Goal: Information Seeking & Learning: Learn about a topic

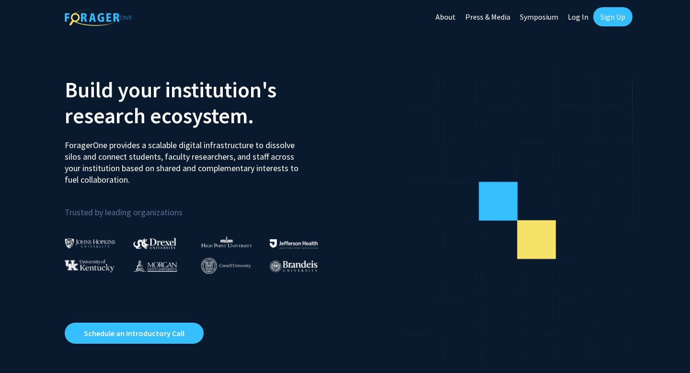
click at [578, 17] on link "Log In" at bounding box center [578, 17] width 30 height 34
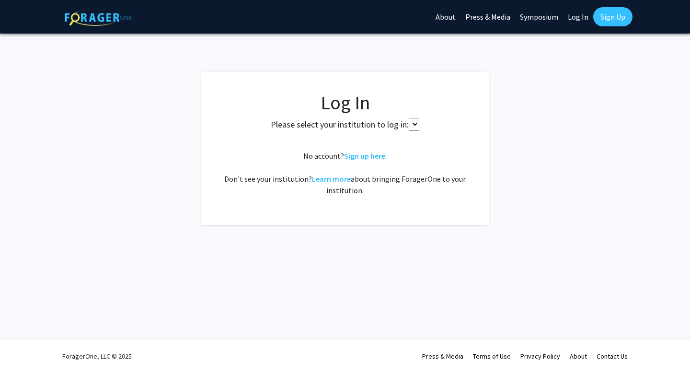
select select
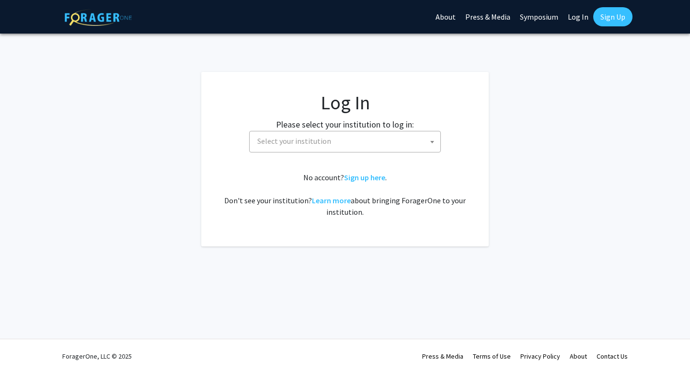
click at [316, 137] on span "Select your institution" at bounding box center [294, 141] width 74 height 10
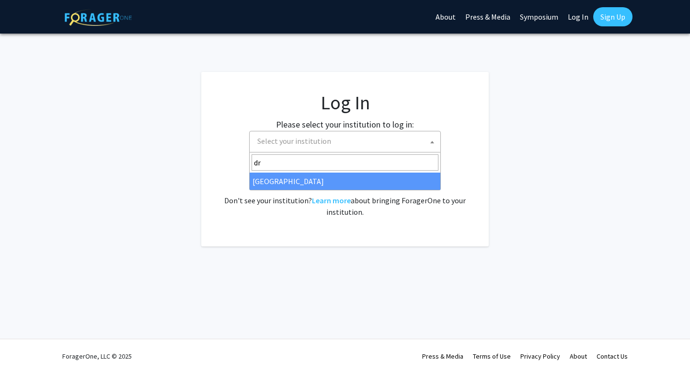
type input "dre"
click at [337, 194] on div "No account? Sign up here . Don't see your institution? Learn more about bringin…" at bounding box center [344, 195] width 249 height 46
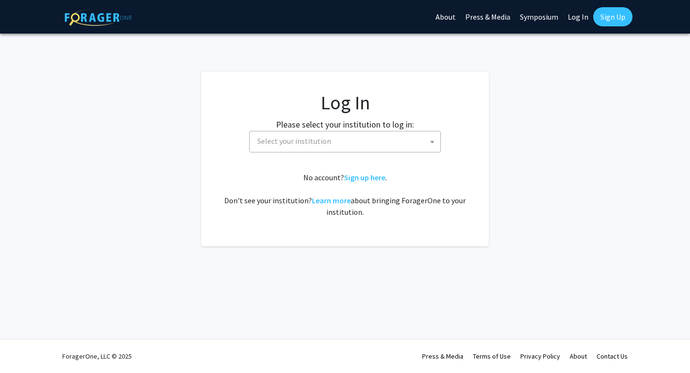
click at [330, 148] on span "Select your institution" at bounding box center [346, 141] width 187 height 20
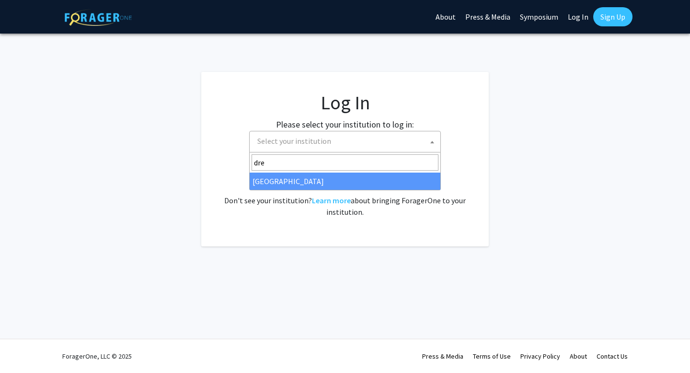
type input "dre"
select select "6"
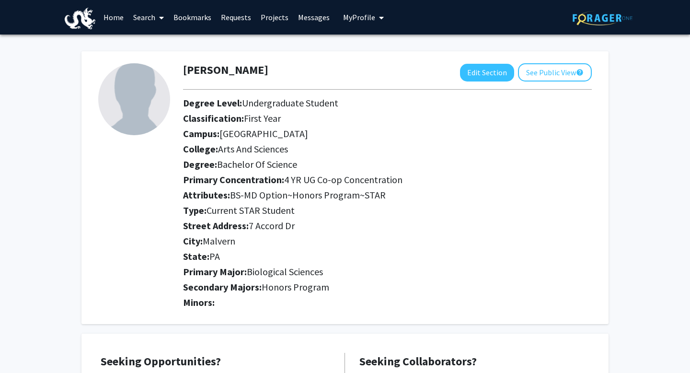
click at [293, 22] on link "Messages" at bounding box center [313, 17] width 41 height 34
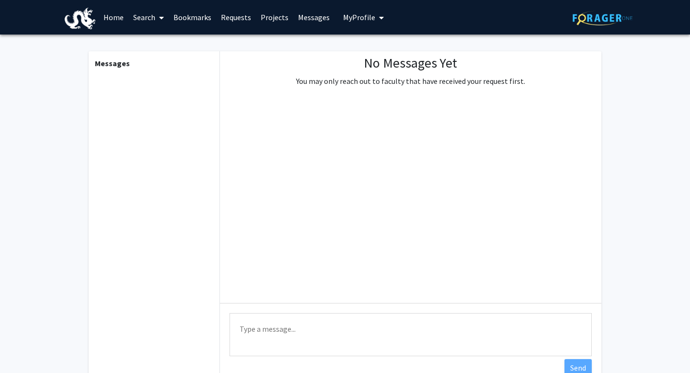
click at [202, 20] on link "Bookmarks" at bounding box center [192, 17] width 47 height 34
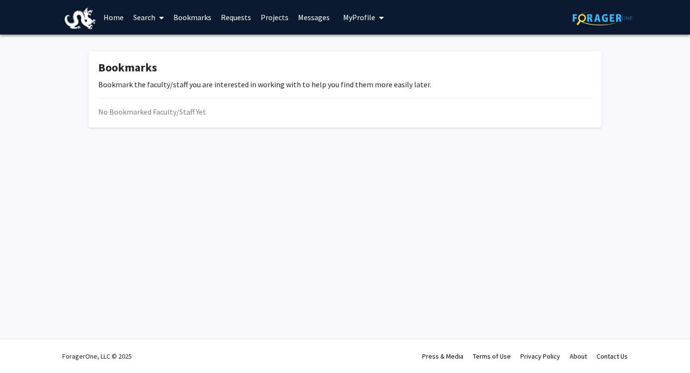
click at [118, 21] on link "Home" at bounding box center [114, 17] width 30 height 34
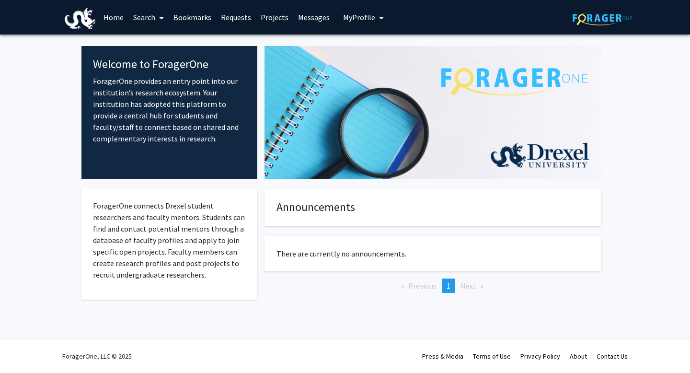
click at [153, 15] on link "Search" at bounding box center [148, 17] width 40 height 34
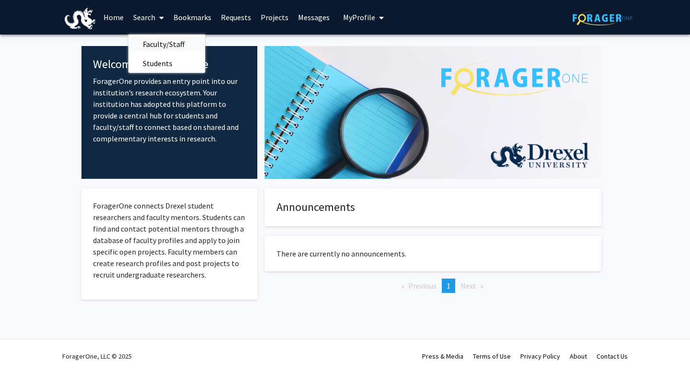
click at [145, 45] on span "Faculty/Staff" at bounding box center [163, 44] width 70 height 19
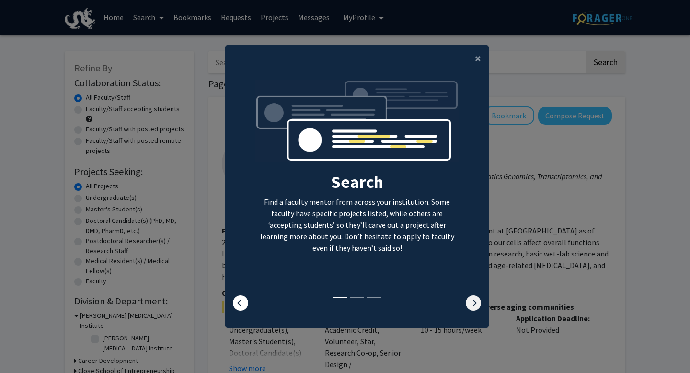
click at [472, 301] on icon at bounding box center [473, 302] width 15 height 15
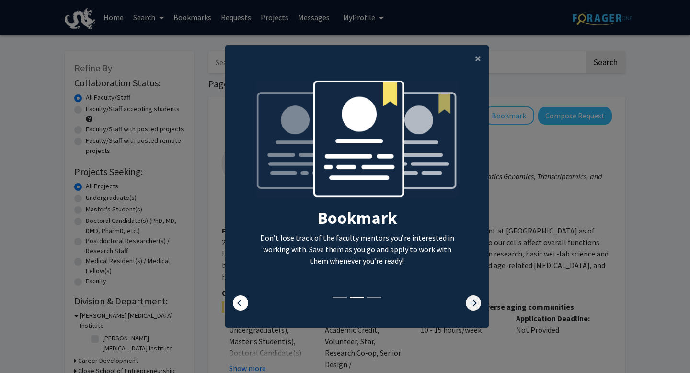
click at [472, 301] on icon at bounding box center [473, 302] width 15 height 15
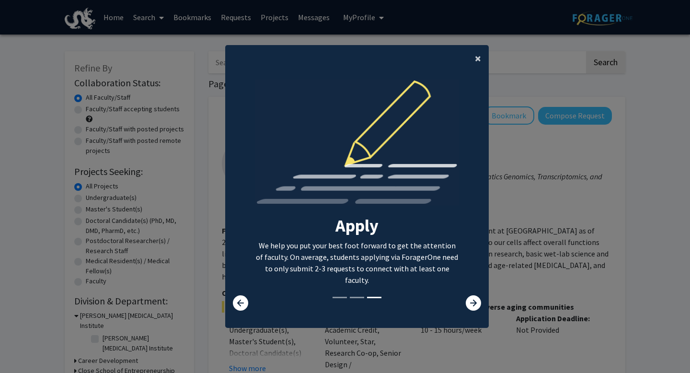
click at [480, 63] on span "×" at bounding box center [478, 58] width 6 height 15
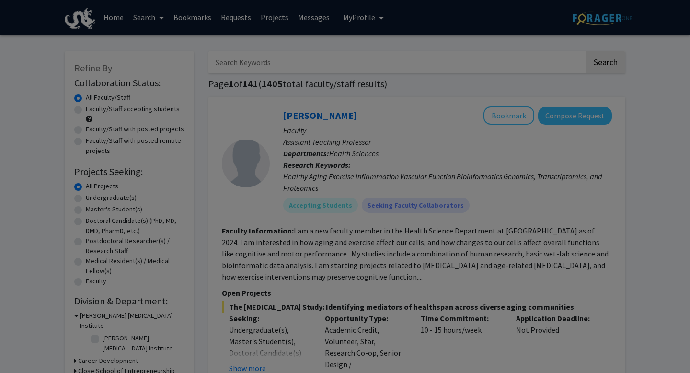
click at [477, 59] on div "Search Find a faculty mentor from across your institution. Some faculty have sp…" at bounding box center [357, 101] width 263 height 216
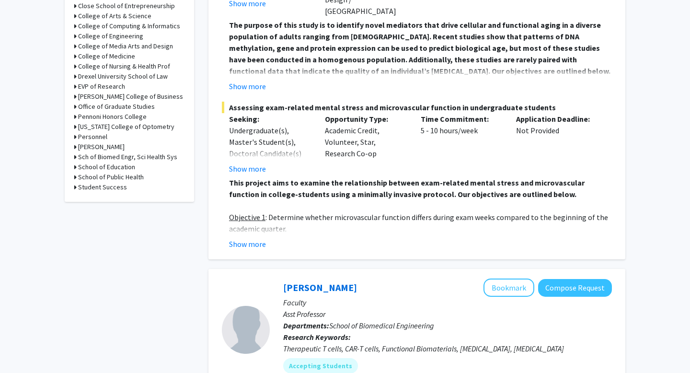
scroll to position [364, 0]
click at [253, 239] on button "Show more" at bounding box center [247, 245] width 37 height 12
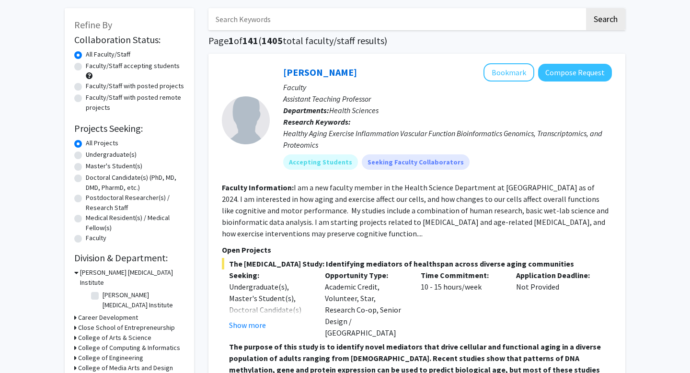
scroll to position [41, 0]
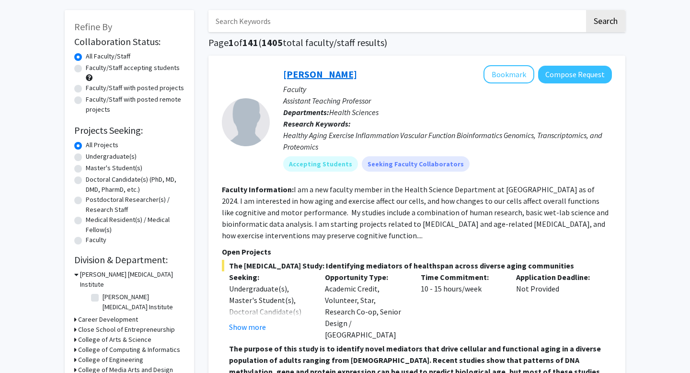
click at [322, 71] on link "Meghan Smith" at bounding box center [320, 74] width 74 height 12
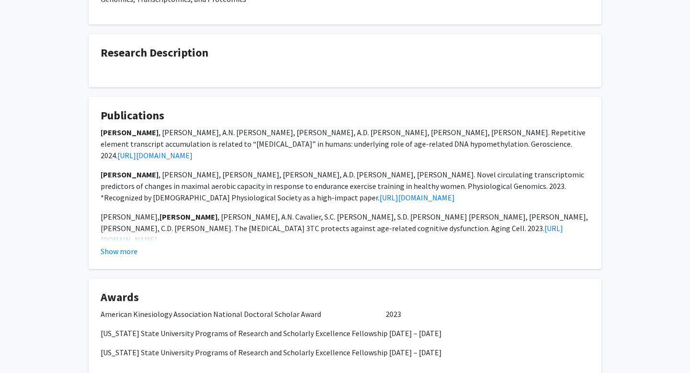
scroll to position [787, 0]
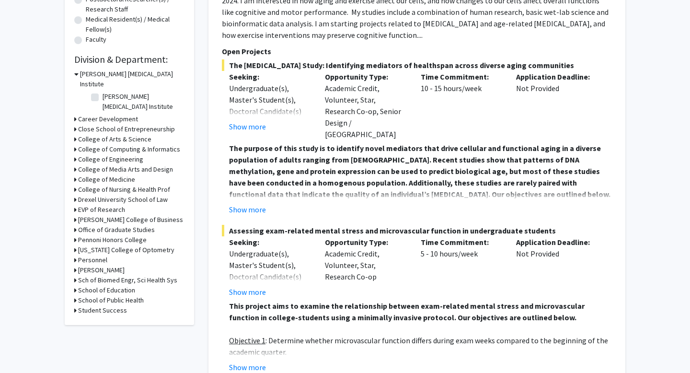
scroll to position [245, 0]
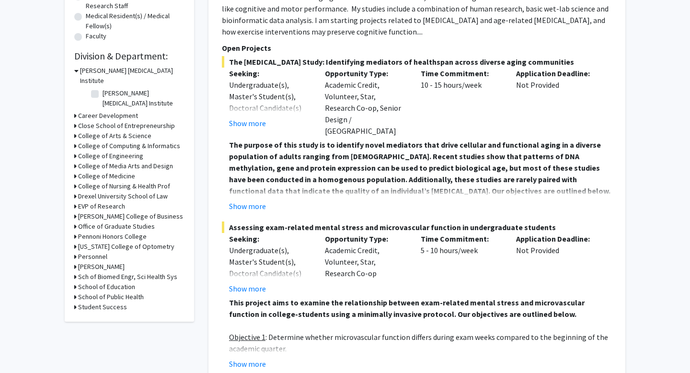
click at [261, 184] on strong "The purpose of this study is to identify novel mediators that drive cellular an…" at bounding box center [419, 168] width 381 height 56
click at [257, 192] on fg-read-more "The purpose of this study is to identify novel mediators that drive cellular an…" at bounding box center [417, 175] width 390 height 73
click at [253, 200] on button "Show more" at bounding box center [247, 206] width 37 height 12
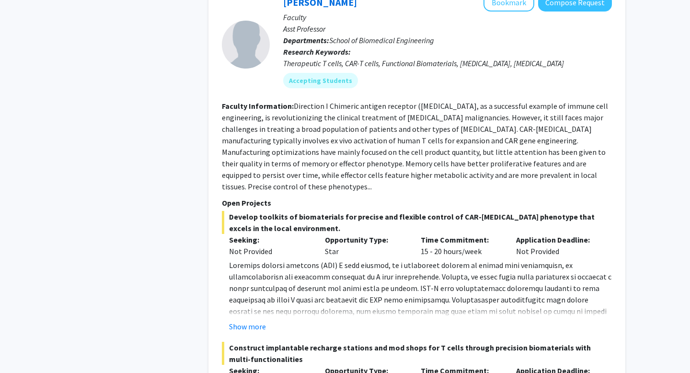
scroll to position [879, 0]
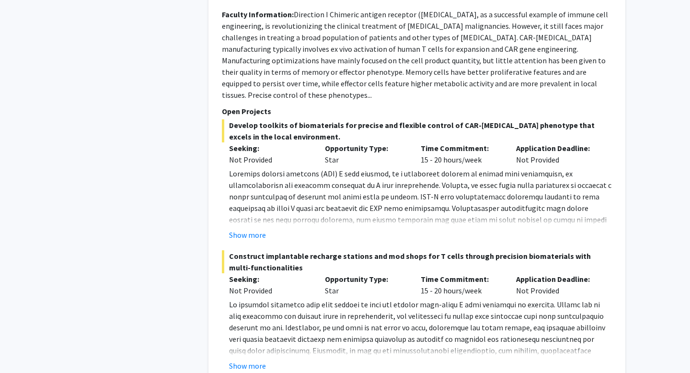
scroll to position [972, 0]
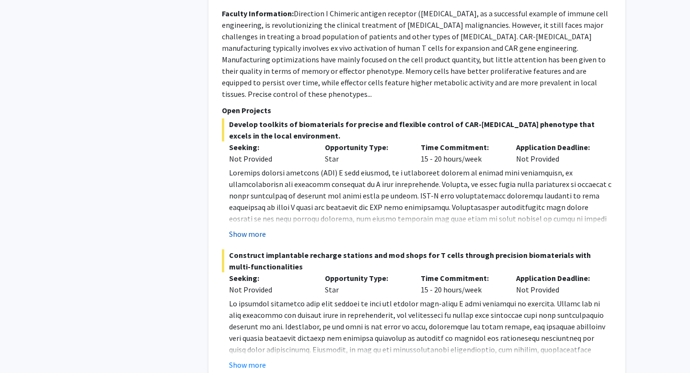
click at [245, 228] on button "Show more" at bounding box center [247, 234] width 37 height 12
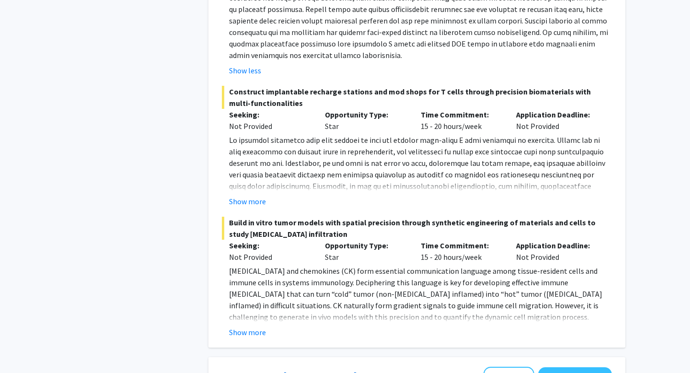
scroll to position [1230, 0]
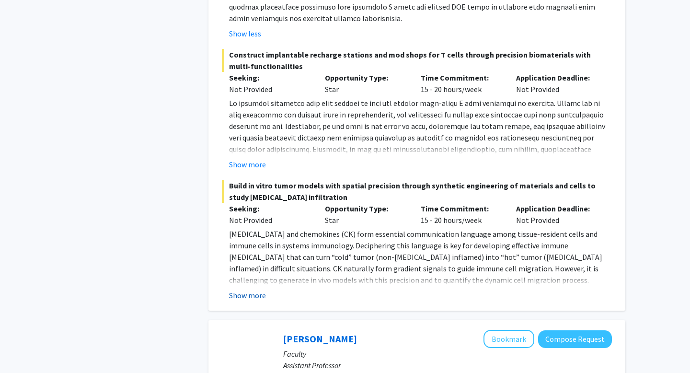
click at [246, 289] on button "Show more" at bounding box center [247, 295] width 37 height 12
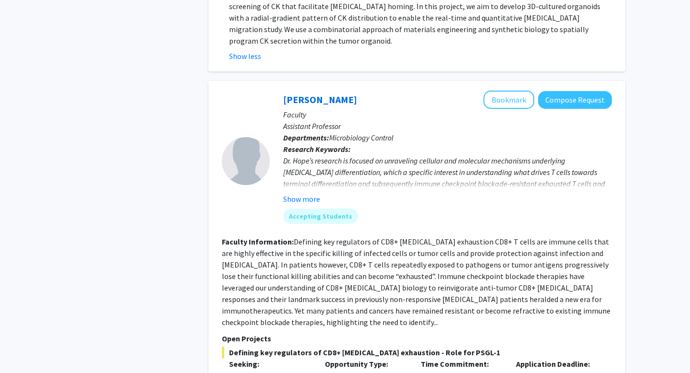
scroll to position [1542, 0]
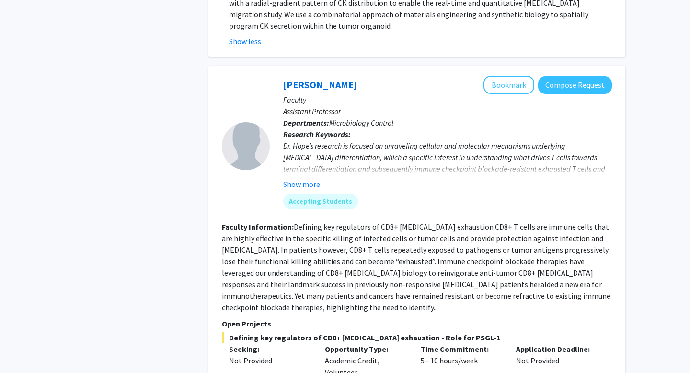
click at [301, 140] on fg-read-more "Dr. Hope’s research is focused on unraveling cellular and molecular mechanisms …" at bounding box center [447, 165] width 329 height 50
click at [298, 178] on button "Show more" at bounding box center [301, 184] width 37 height 12
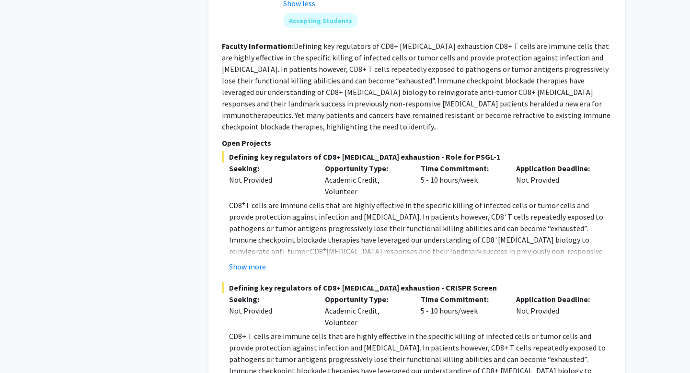
scroll to position [1758, 0]
click at [242, 205] on fg-read-more "CD8 + T cells are immune cells that are highly effective in the specific killin…" at bounding box center [417, 234] width 390 height 73
click at [251, 260] on button "Show more" at bounding box center [247, 266] width 37 height 12
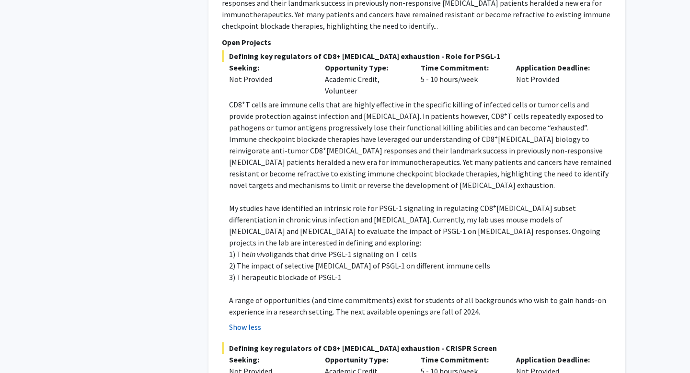
scroll to position [1857, 0]
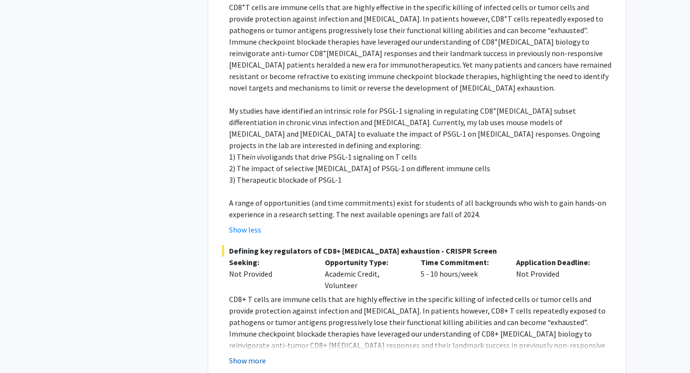
click at [251, 355] on button "Show more" at bounding box center [247, 361] width 37 height 12
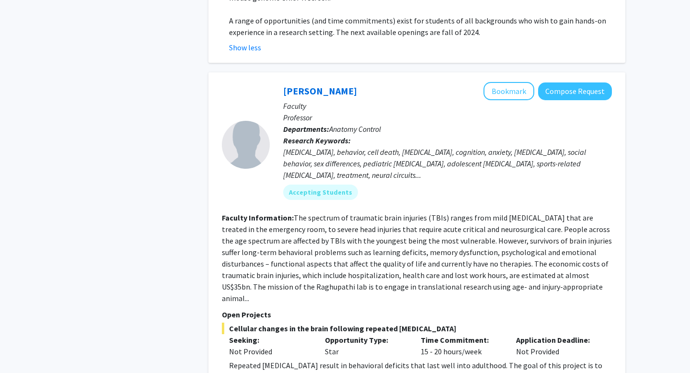
scroll to position [2369, 0]
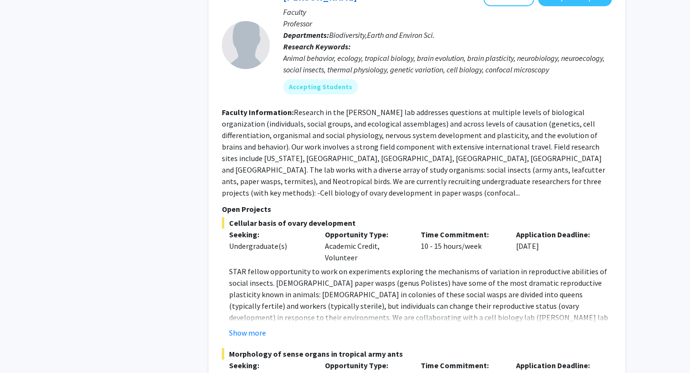
scroll to position [2897, 0]
click at [277, 108] on fg-read-more "Research in the O'Donnell lab addresses questions at multiple levels of biologi…" at bounding box center [413, 153] width 383 height 90
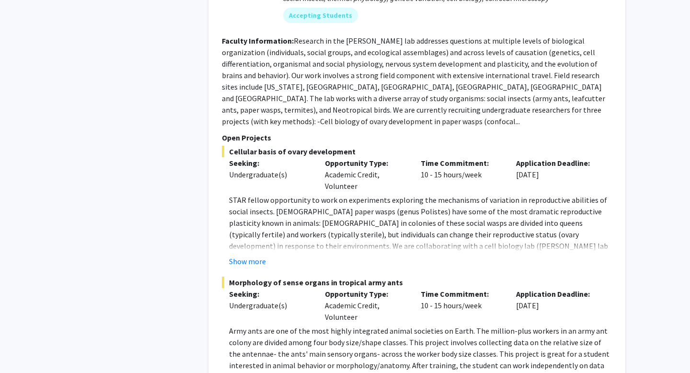
scroll to position [2969, 0]
click at [253, 256] on button "Show more" at bounding box center [247, 262] width 37 height 12
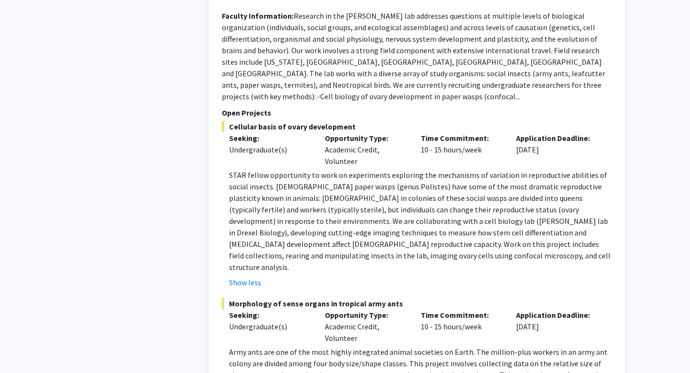
scroll to position [2993, 0]
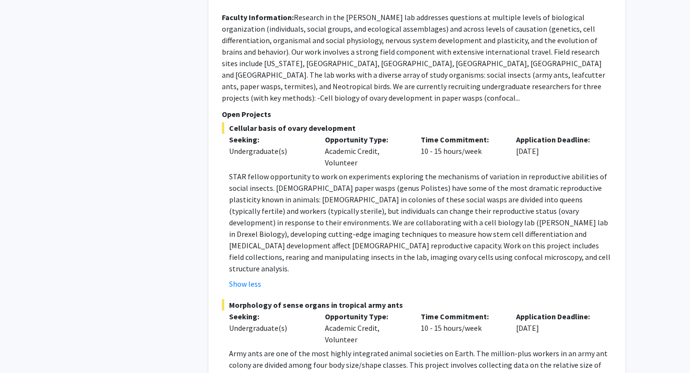
click at [195, 173] on div "Refine By Collaboration Status: Collaboration Status All Faculty/Staff Collabor…" at bounding box center [130, 332] width 144 height 6566
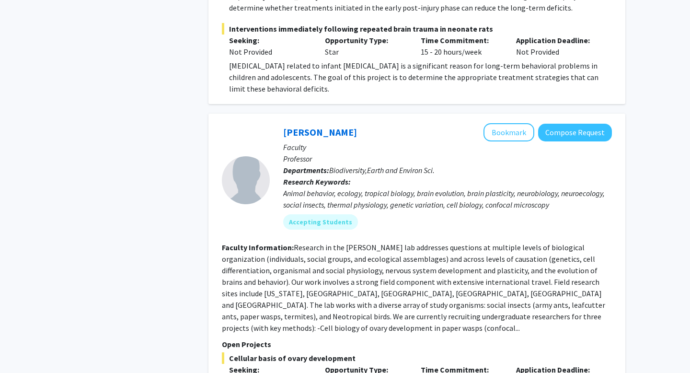
scroll to position [2758, 0]
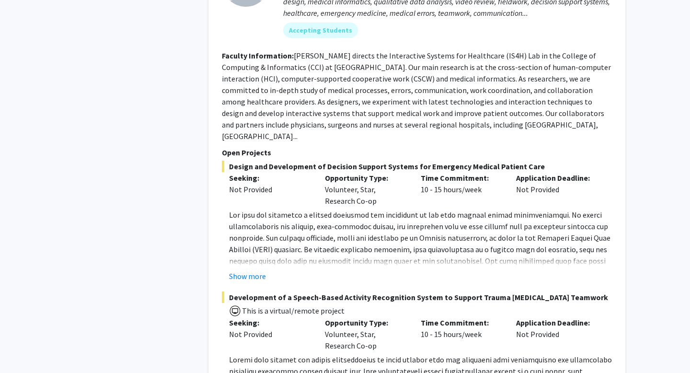
scroll to position [6116, 0]
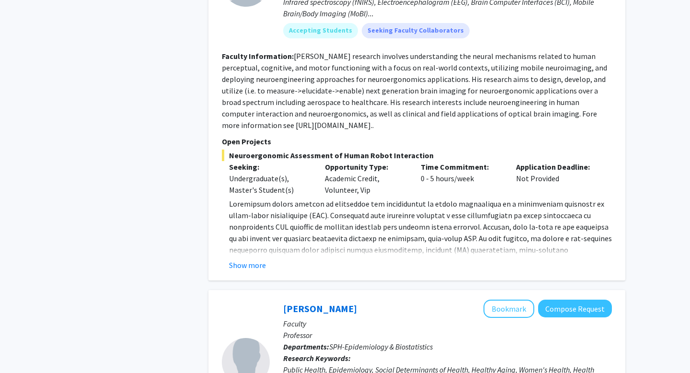
scroll to position [1104, 0]
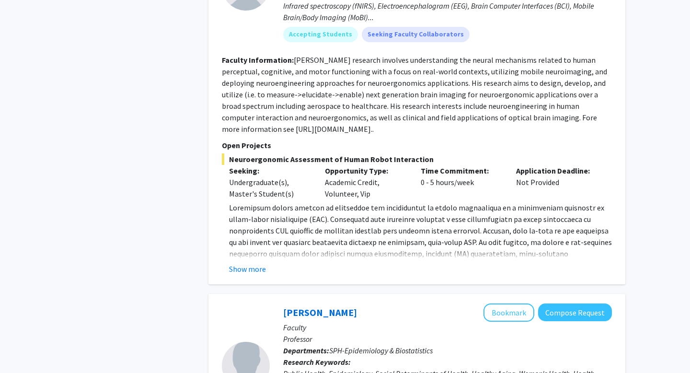
click at [243, 228] on fg-read-more "Show more" at bounding box center [417, 238] width 390 height 73
click at [240, 263] on button "Show more" at bounding box center [247, 269] width 37 height 12
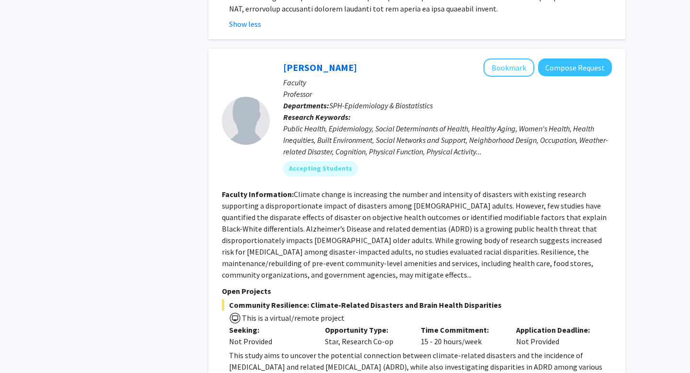
scroll to position [1552, 0]
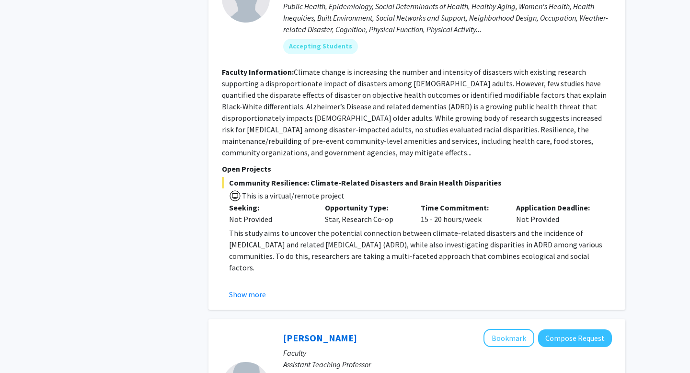
click at [227, 248] on fg-read-more "This study aims to uncover the potential connection between climate-related dis…" at bounding box center [417, 263] width 390 height 73
click at [235, 288] on button "Show more" at bounding box center [247, 294] width 37 height 12
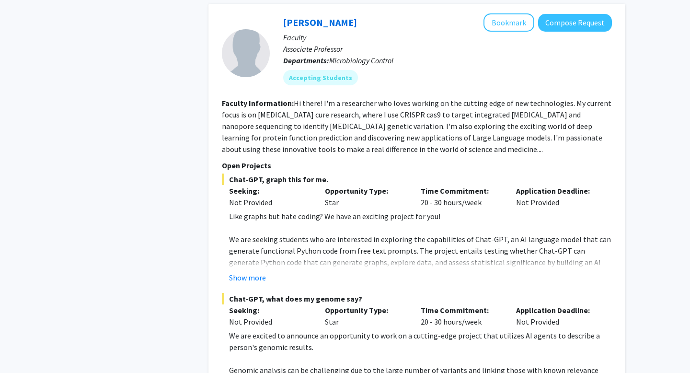
scroll to position [2472, 0]
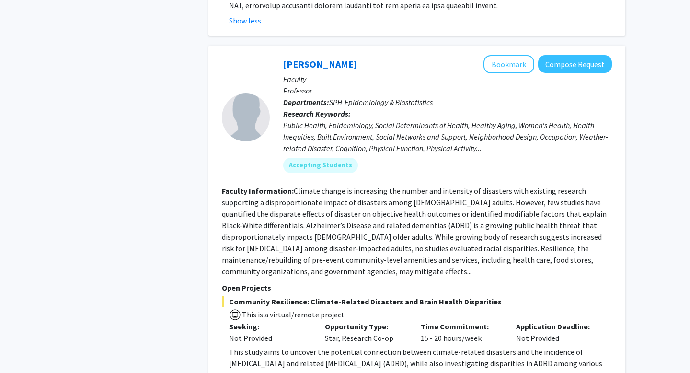
scroll to position [1449, 0]
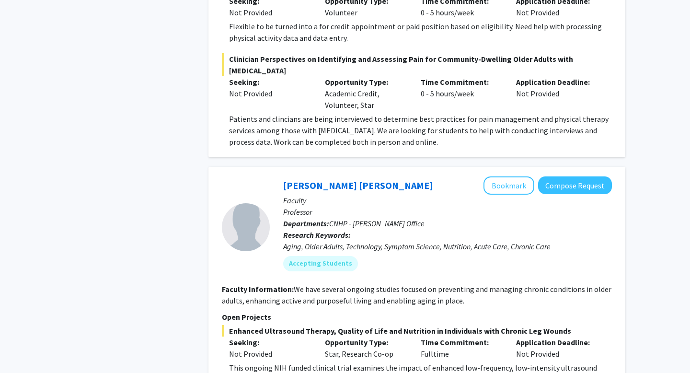
scroll to position [3870, 0]
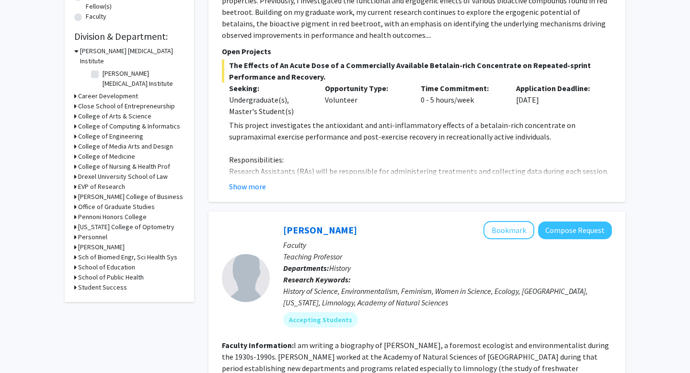
scroll to position [263, 0]
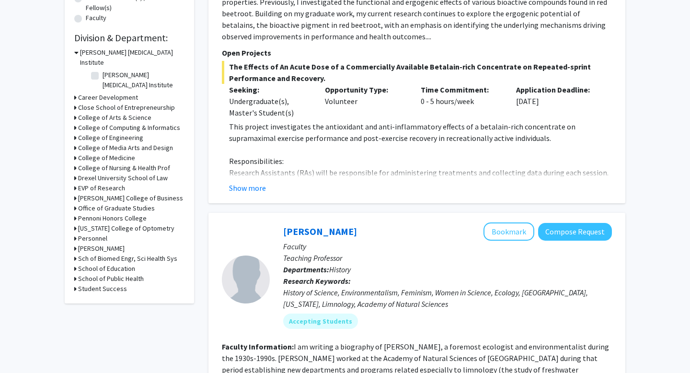
click at [82, 274] on h3 "School of Public Health" at bounding box center [111, 279] width 66 height 10
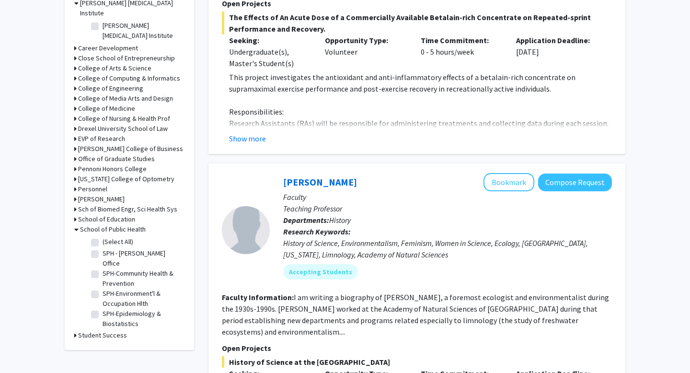
scroll to position [289, 0]
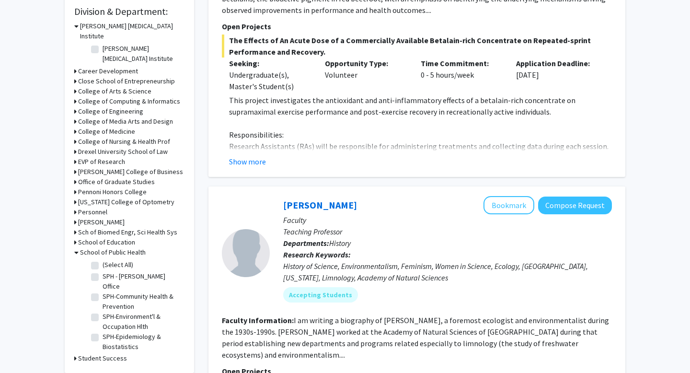
click at [85, 86] on h3 "College of Arts & Science" at bounding box center [114, 91] width 73 height 10
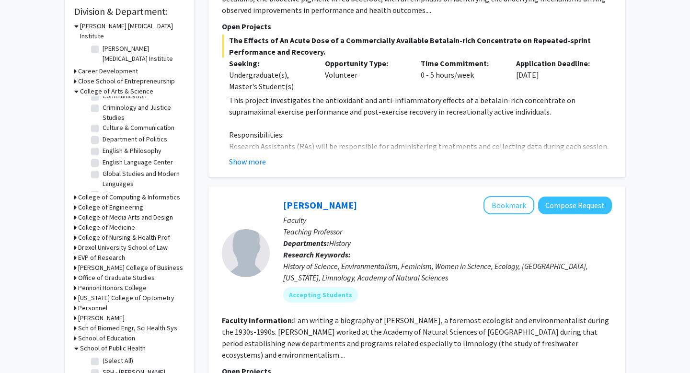
scroll to position [62, 0]
click at [83, 222] on h3 "College of Medicine" at bounding box center [106, 227] width 57 height 10
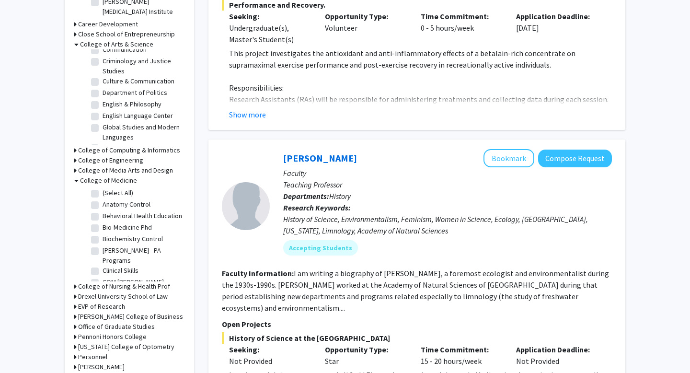
scroll to position [334, 0]
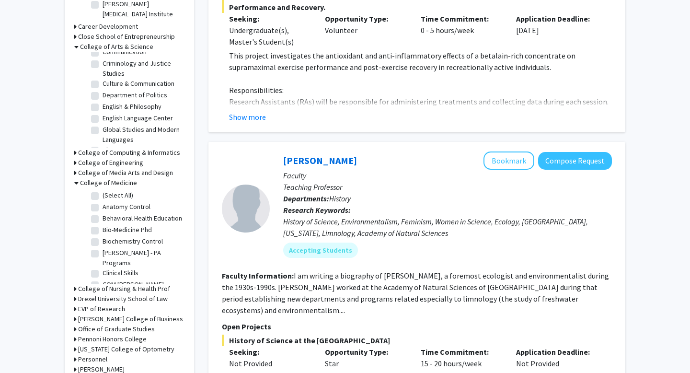
click at [103, 190] on label "(Select All)" at bounding box center [118, 195] width 31 height 10
click at [103, 190] on input "(Select All)" at bounding box center [106, 193] width 6 height 6
checkbox input "true"
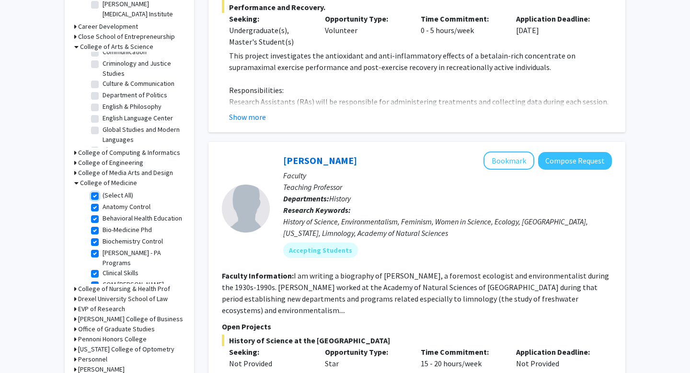
checkbox input "true"
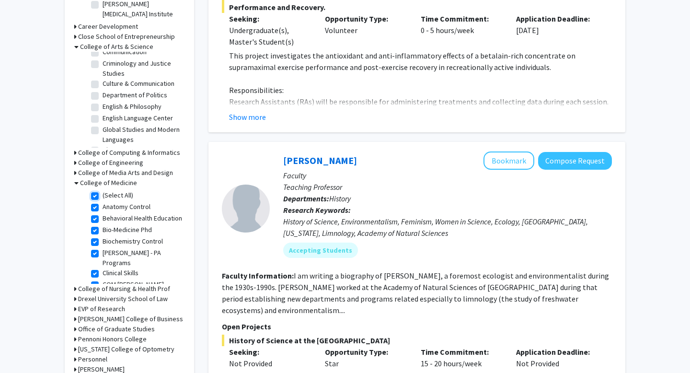
checkbox input "true"
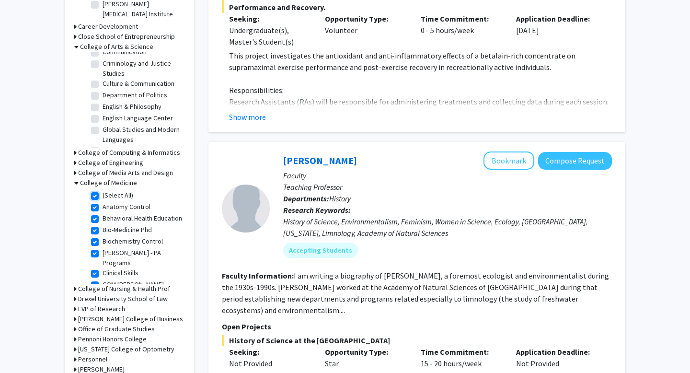
checkbox input "true"
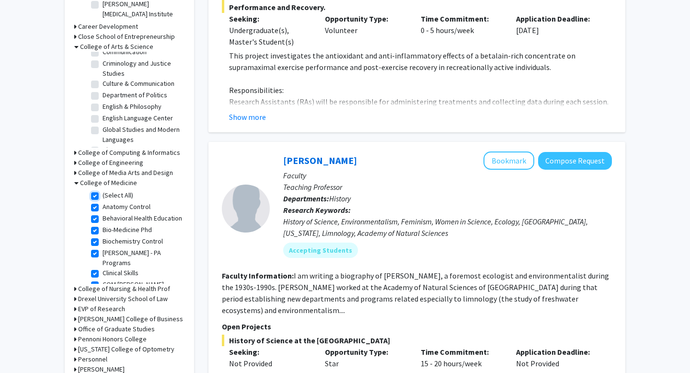
checkbox input "true"
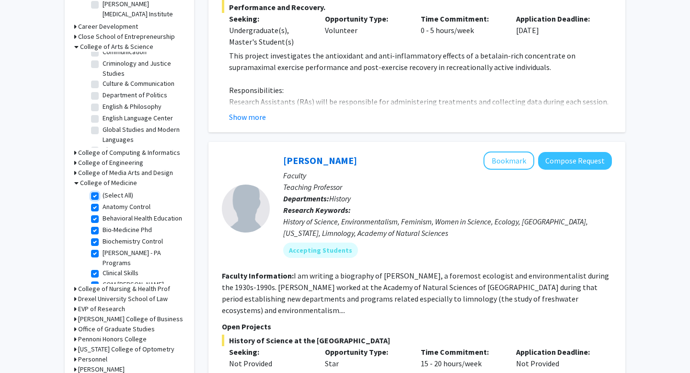
checkbox input "true"
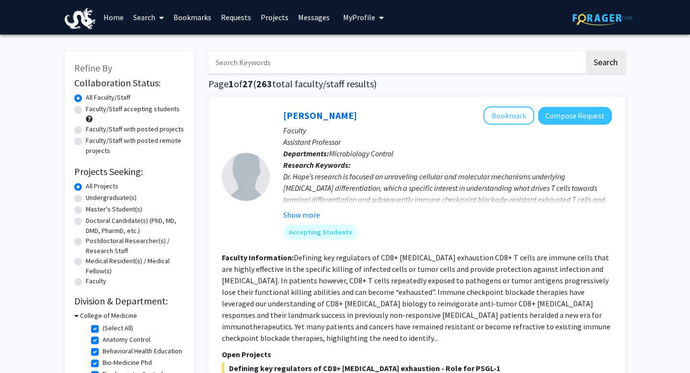
click at [86, 198] on label "Undergraduate(s)" at bounding box center [111, 198] width 51 height 10
click at [86, 198] on input "Undergraduate(s)" at bounding box center [89, 196] width 6 height 6
radio input "true"
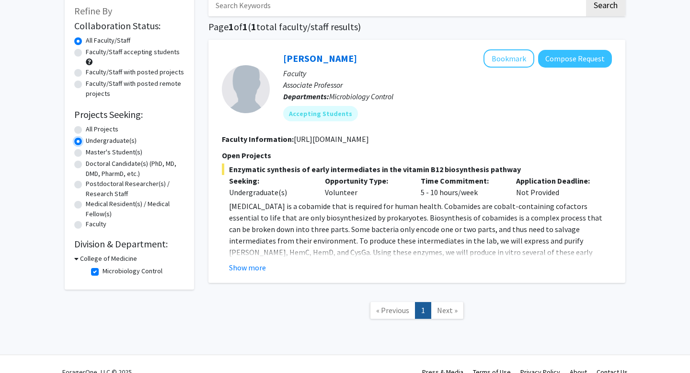
scroll to position [48, 0]
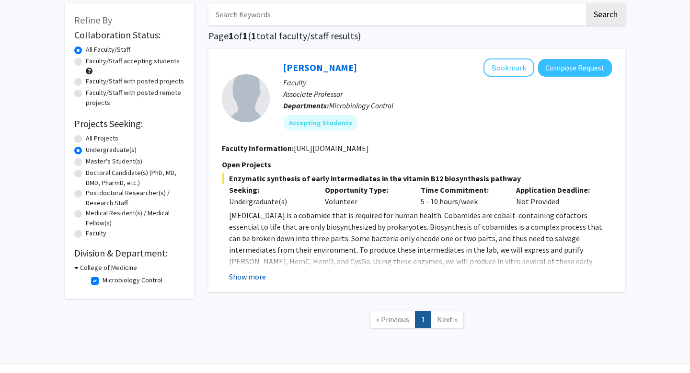
click at [255, 277] on button "Show more" at bounding box center [247, 277] width 37 height 12
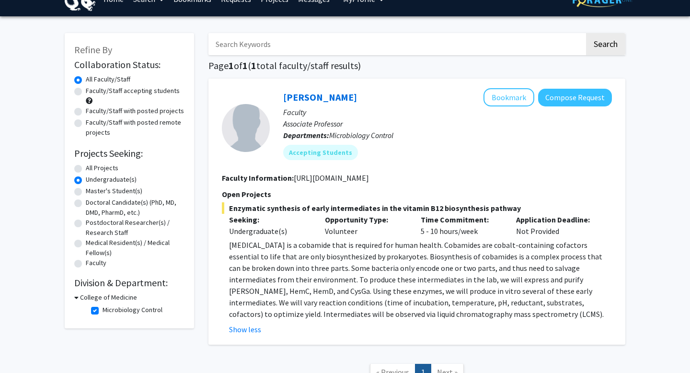
scroll to position [30, 0]
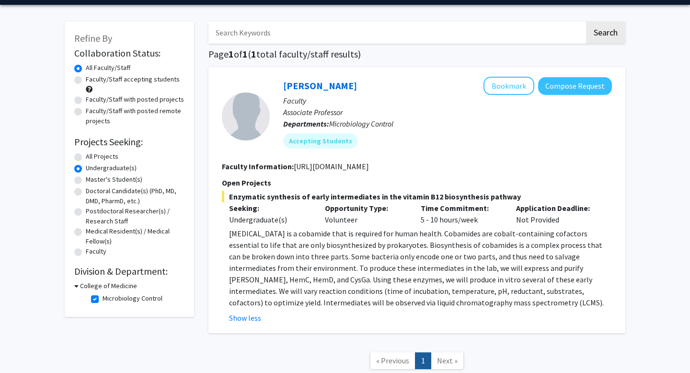
click at [86, 155] on label "All Projects" at bounding box center [102, 156] width 33 height 10
click at [86, 155] on input "All Projects" at bounding box center [89, 154] width 6 height 6
radio input "true"
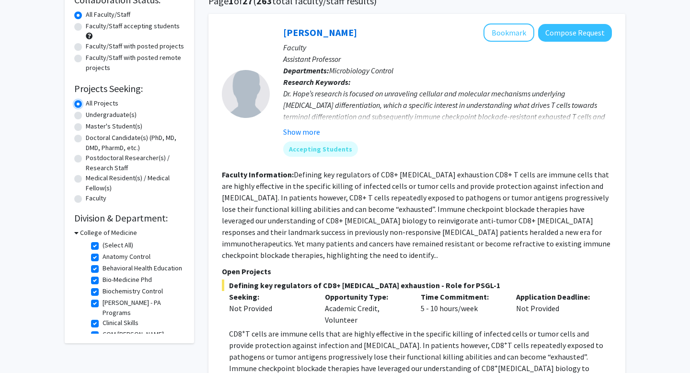
scroll to position [86, 0]
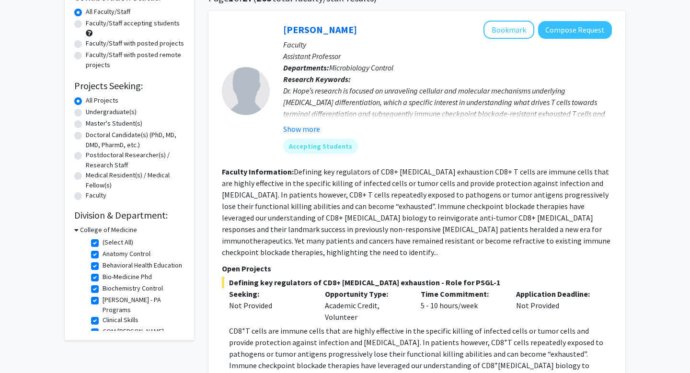
click at [116, 239] on label "(Select All)" at bounding box center [118, 242] width 31 height 10
click at [109, 239] on input "(Select All)" at bounding box center [106, 240] width 6 height 6
checkbox input "false"
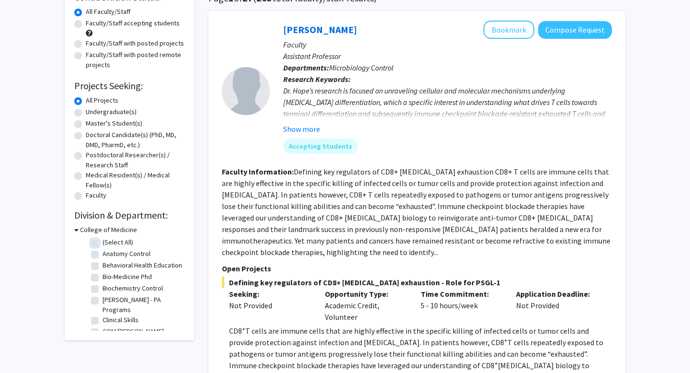
checkbox input "false"
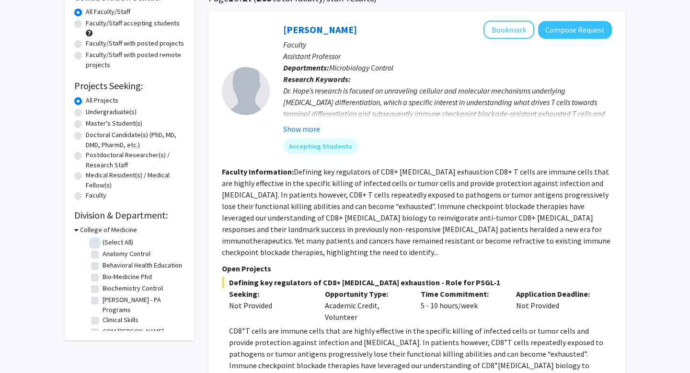
checkbox input "false"
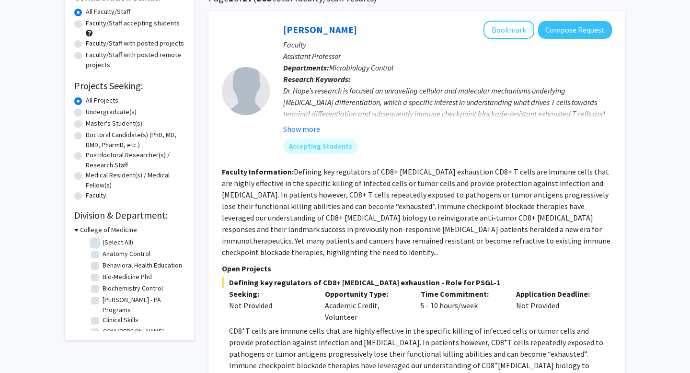
checkbox input "false"
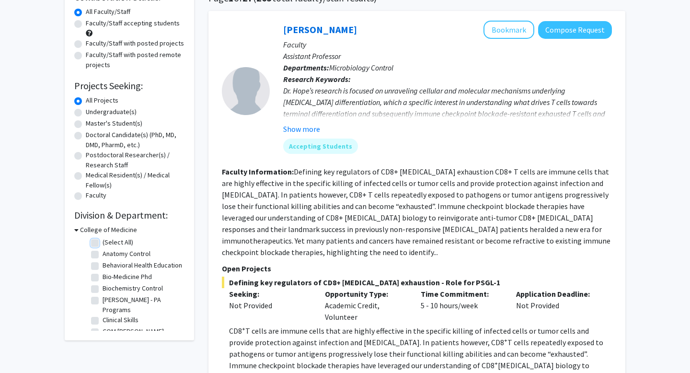
checkbox input "false"
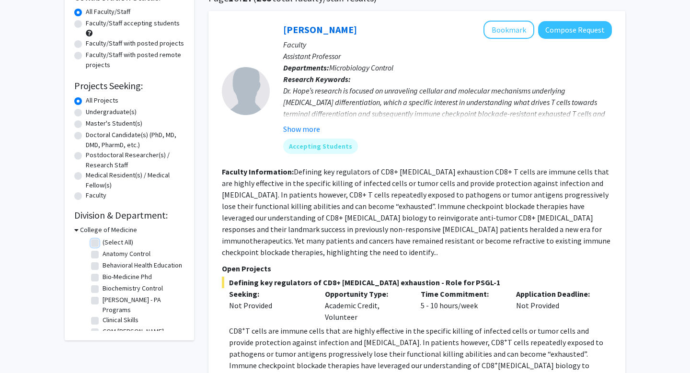
checkbox input "false"
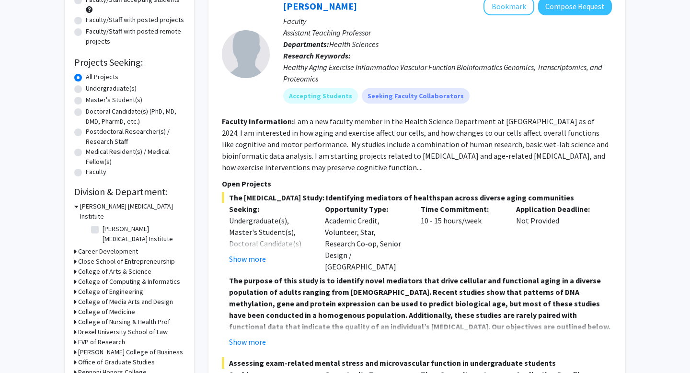
scroll to position [109, 0]
click at [92, 307] on h3 "College of Medicine" at bounding box center [106, 312] width 57 height 10
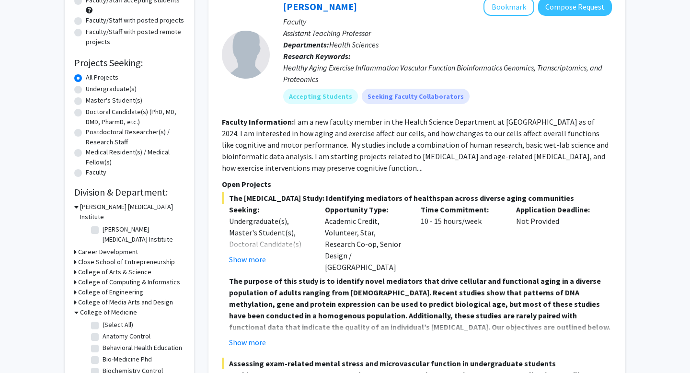
click at [103, 320] on label "(Select All)" at bounding box center [118, 325] width 31 height 10
click at [103, 320] on input "(Select All)" at bounding box center [106, 323] width 6 height 6
checkbox input "true"
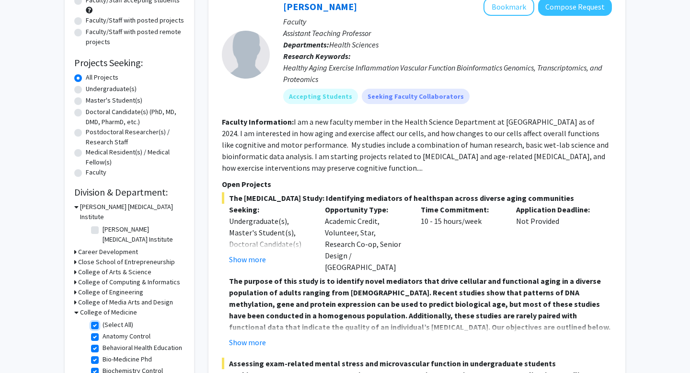
checkbox input "true"
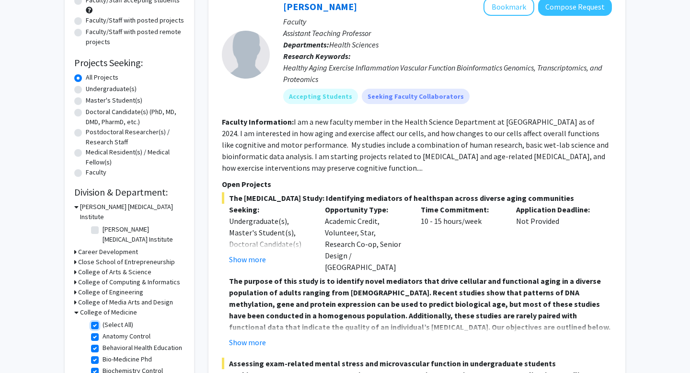
checkbox input "true"
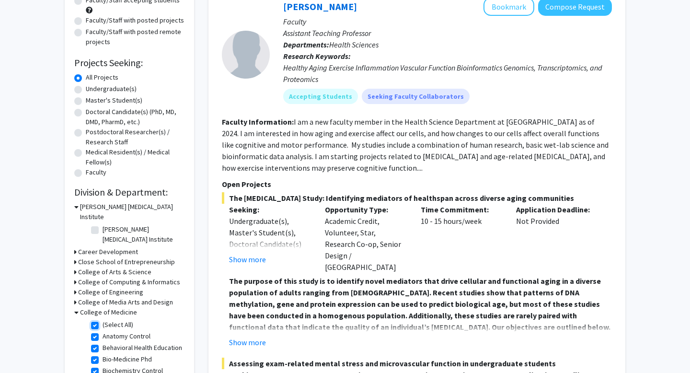
checkbox input "true"
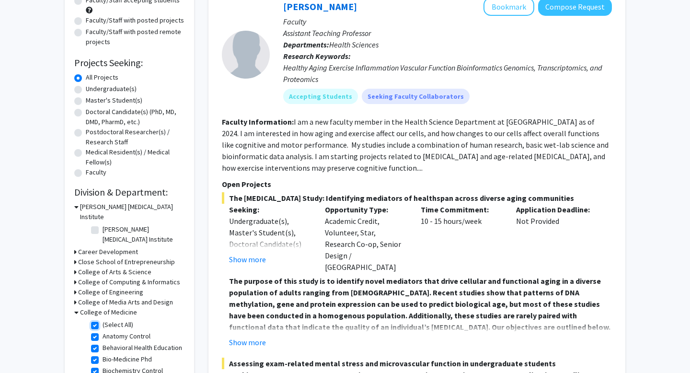
checkbox input "true"
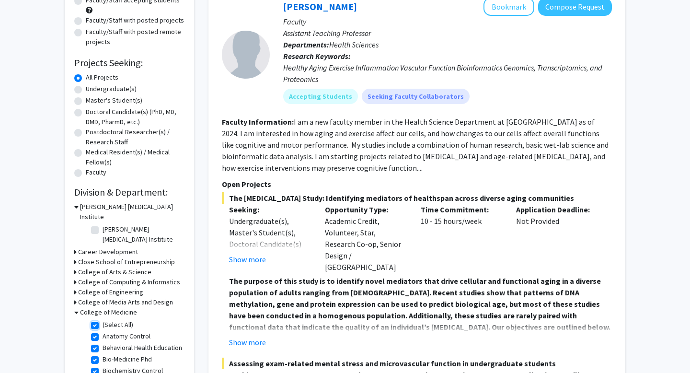
checkbox input "true"
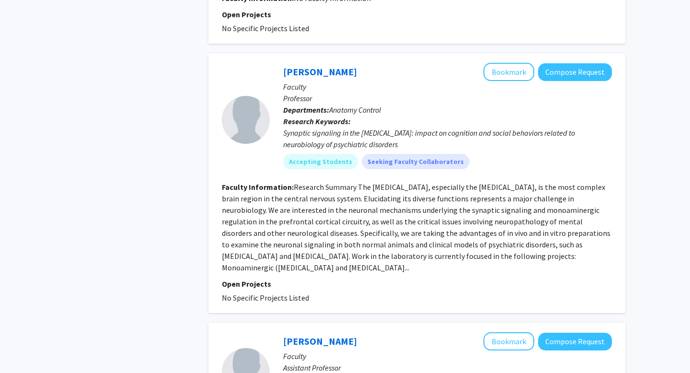
scroll to position [2596, 0]
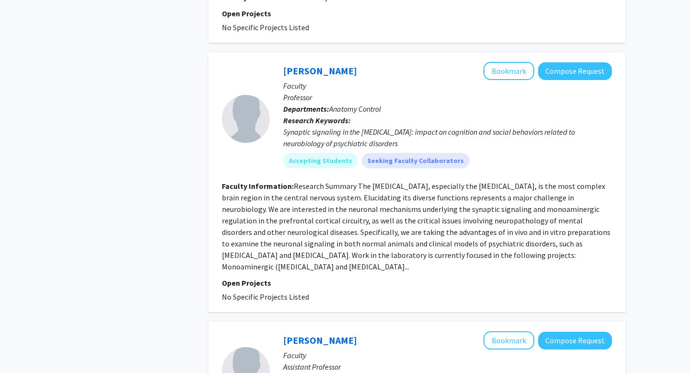
click at [252, 198] on fg-read-more "Research Summary The cerebral cortex, especially the prefrontal cortex, is the …" at bounding box center [416, 226] width 389 height 90
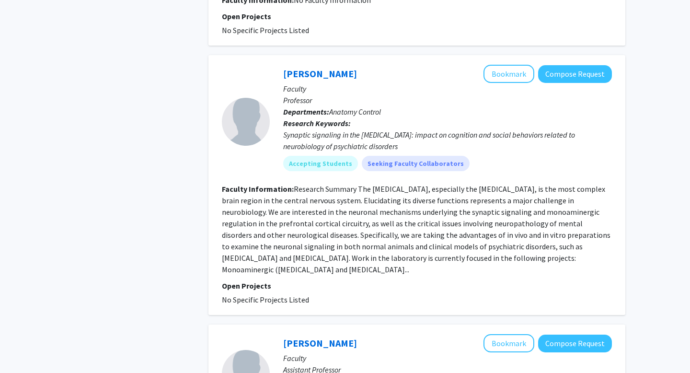
scroll to position [2586, 0]
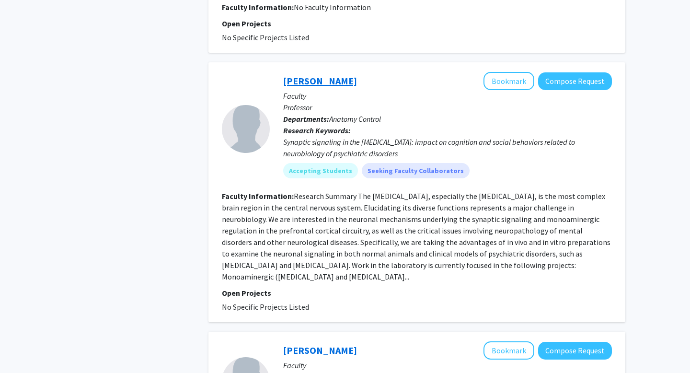
click at [308, 75] on link "Wen-Jun Gao" at bounding box center [320, 81] width 74 height 12
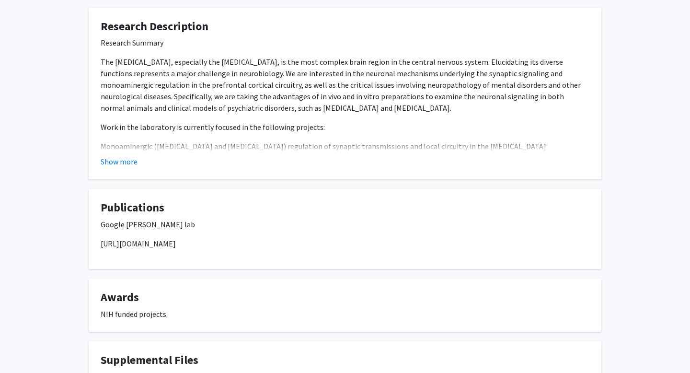
scroll to position [495, 0]
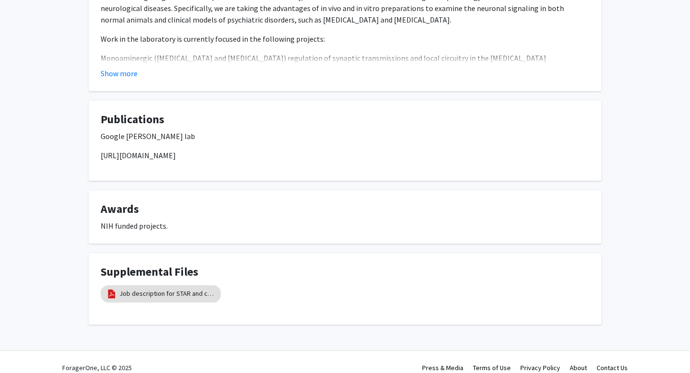
click at [107, 150] on p "https://drexel.edu/medicine/about/departments/neurobiology-anatomy/research/gao…" at bounding box center [345, 156] width 489 height 12
click at [96, 145] on fg-card "Publications Google Wen-Jun Gao lab https://drexel.edu/medicine/about/departmen…" at bounding box center [345, 141] width 513 height 80
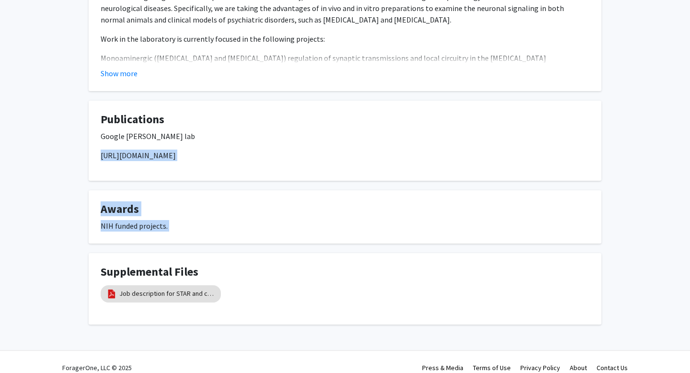
drag, startPoint x: 96, startPoint y: 145, endPoint x: 400, endPoint y: 216, distance: 312.0
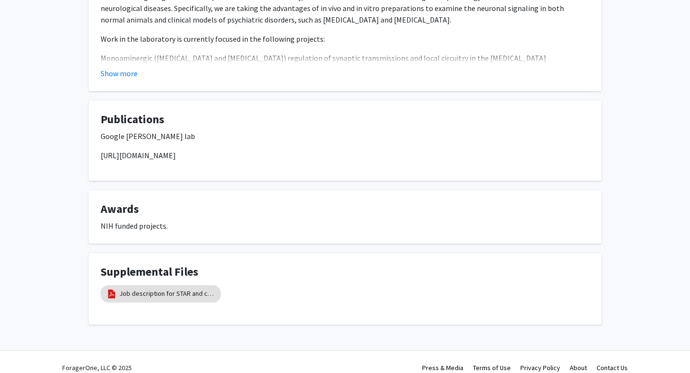
click at [428, 165] on fg-card "Publications Google Wen-Jun Gao lab https://drexel.edu/medicine/about/departmen…" at bounding box center [345, 141] width 513 height 80
drag, startPoint x: 447, startPoint y: 152, endPoint x: 49, endPoint y: 149, distance: 398.2
copy p "https://drexel.edu/medicine/about/departments/neurobiology-anatomy/research/gao…"
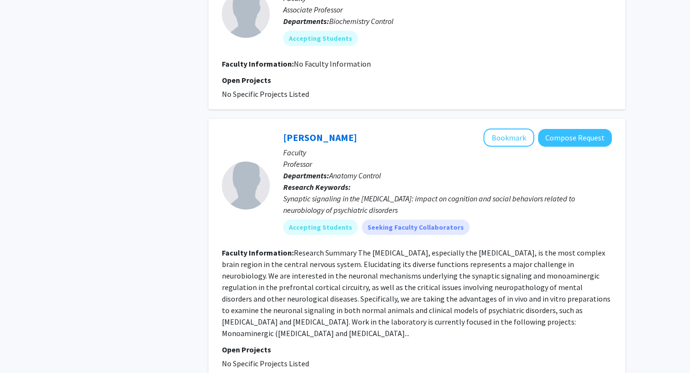
scroll to position [2530, 0]
click at [294, 131] on link "Wen-Jun Gao" at bounding box center [320, 137] width 74 height 12
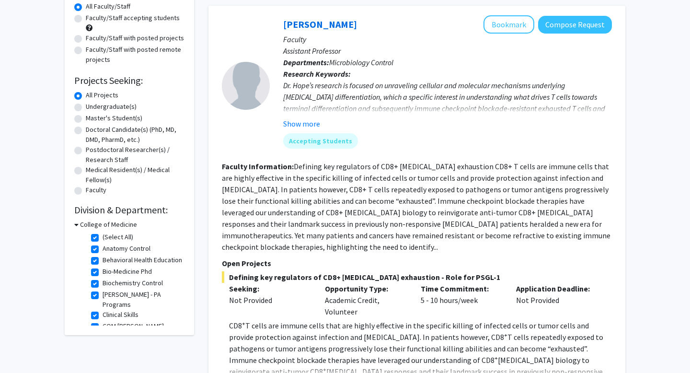
scroll to position [92, 0]
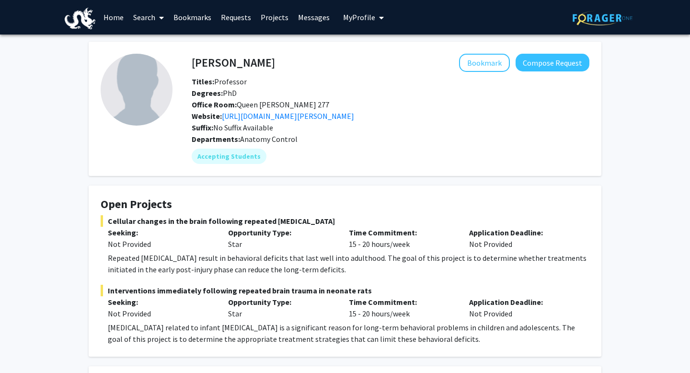
click at [89, 197] on fg-card "Open Projects Cellular changes in the brain following repeated [MEDICAL_DATA] S…" at bounding box center [345, 270] width 513 height 171
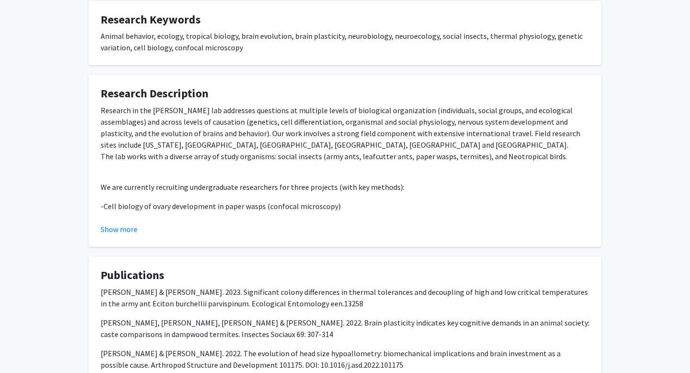
scroll to position [723, 0]
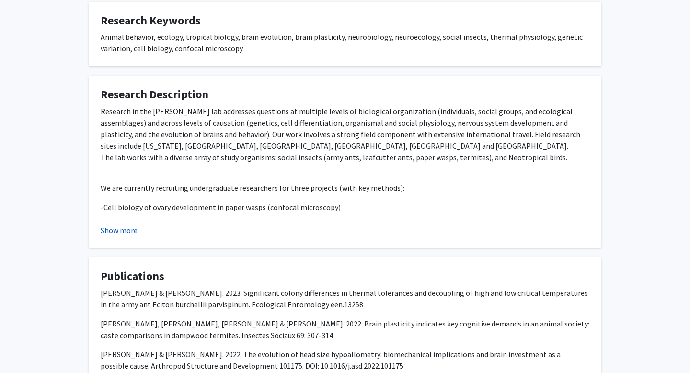
click at [126, 233] on button "Show more" at bounding box center [119, 230] width 37 height 12
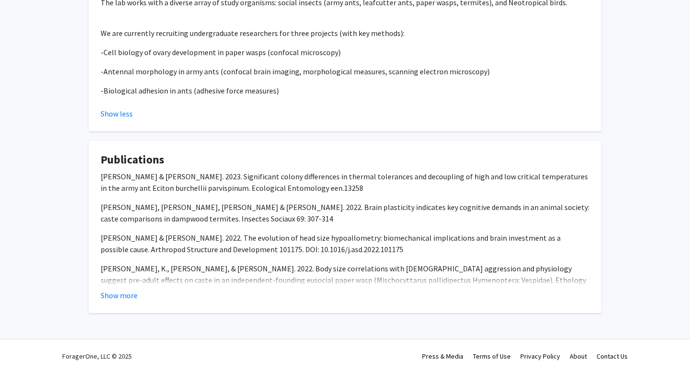
scroll to position [0, 0]
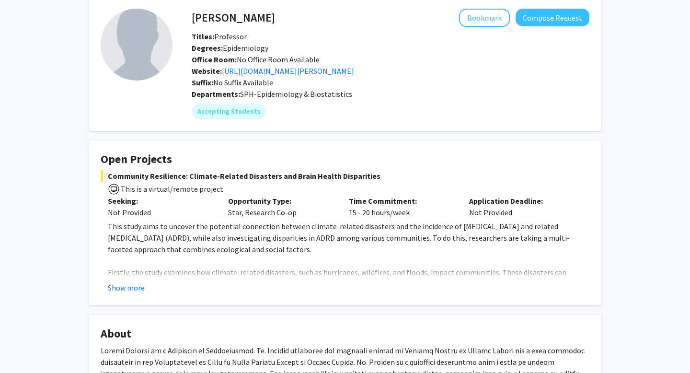
scroll to position [33, 0]
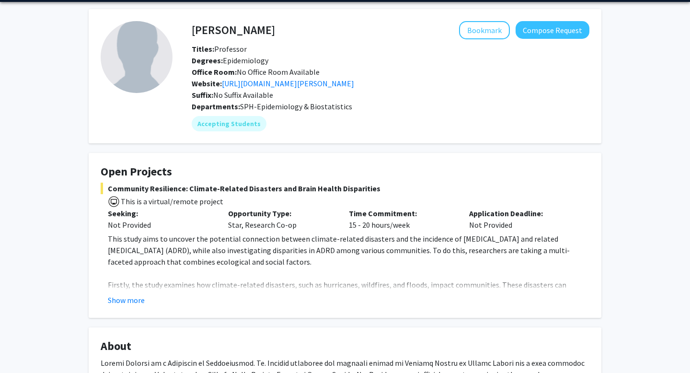
click at [474, 73] on div "Office Room: No Office Room Available" at bounding box center [390, 72] width 412 height 12
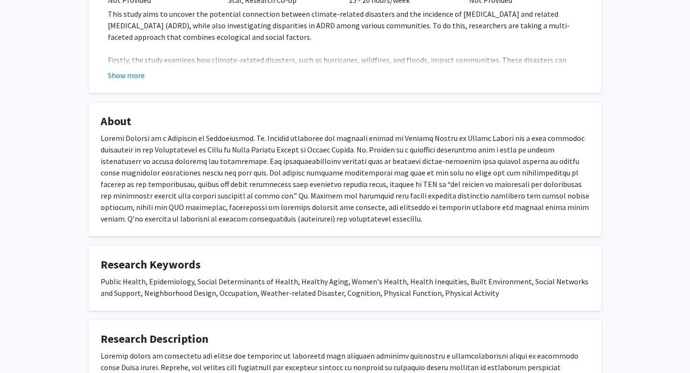
scroll to position [437, 0]
